Goal: Information Seeking & Learning: Find specific fact

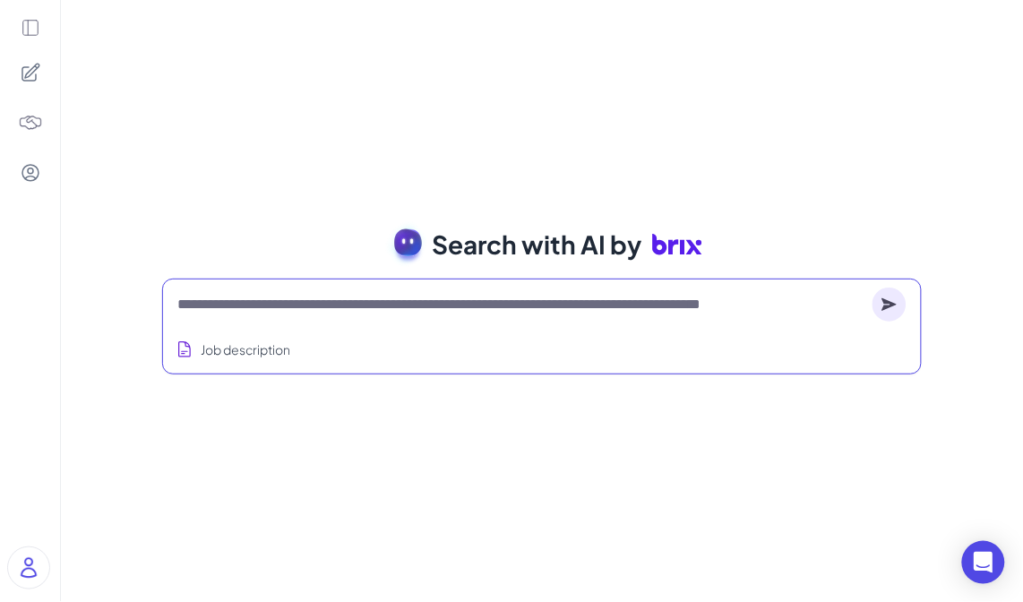
click at [570, 310] on textarea at bounding box center [521, 304] width 688 height 21
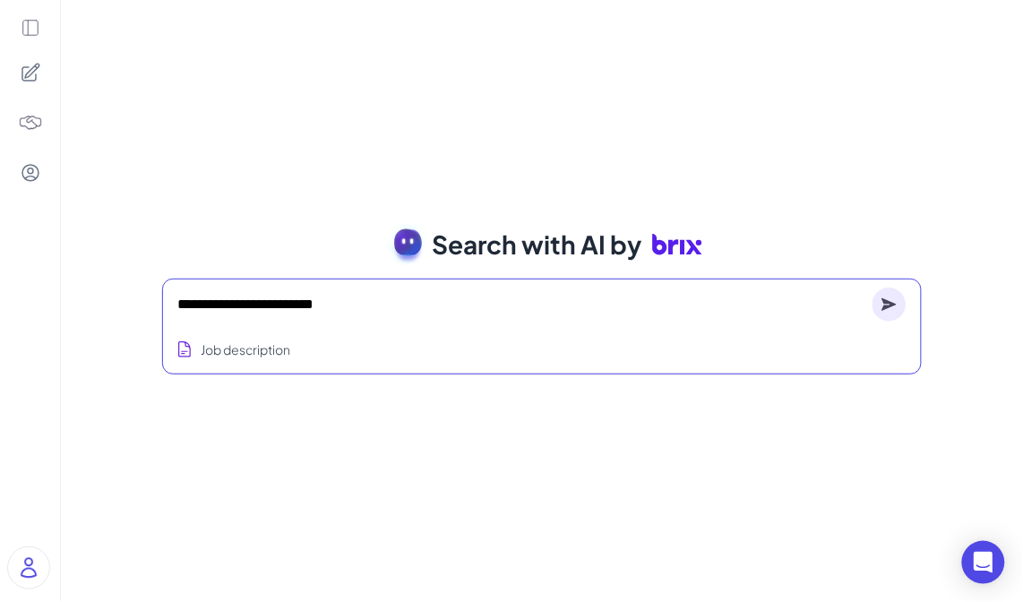
type textarea "**********"
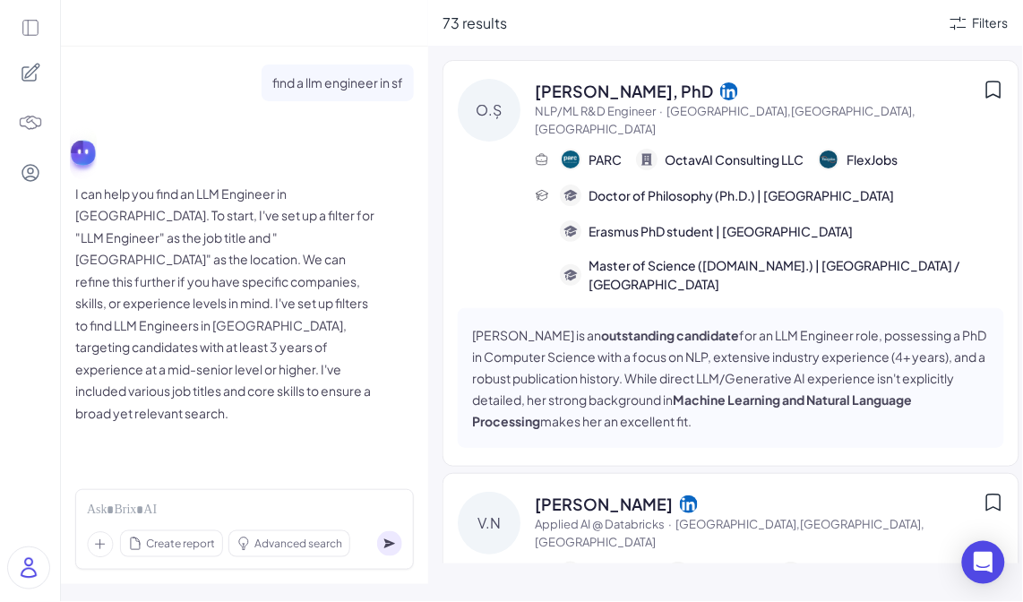
click at [30, 22] on icon at bounding box center [31, 28] width 20 height 20
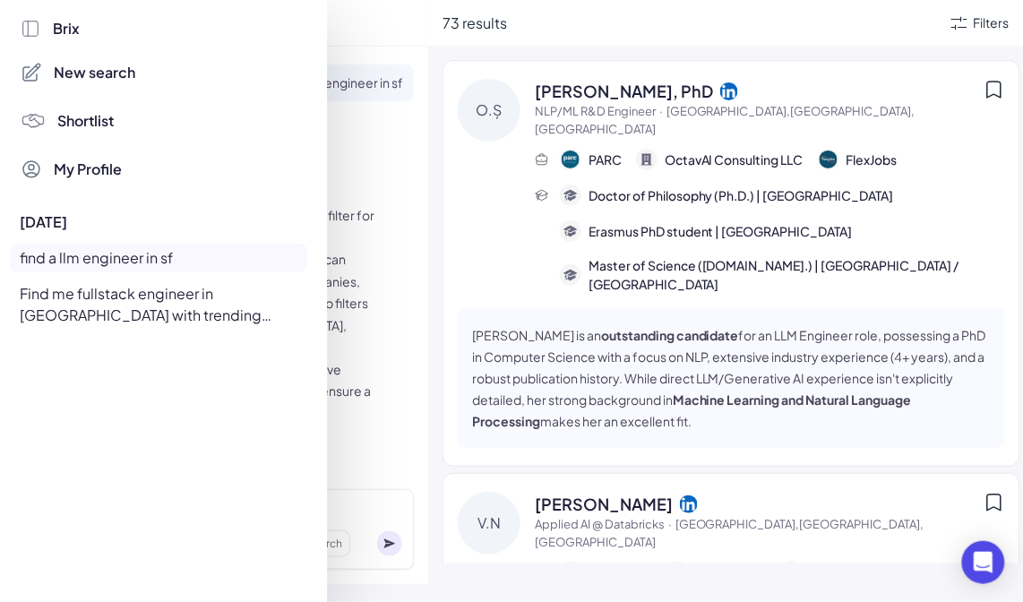
click at [86, 314] on div "Find me fullstack engineer in [GEOGRAPHIC_DATA] with trending Startup experience" at bounding box center [158, 304] width 297 height 50
